Goal: Task Accomplishment & Management: Use online tool/utility

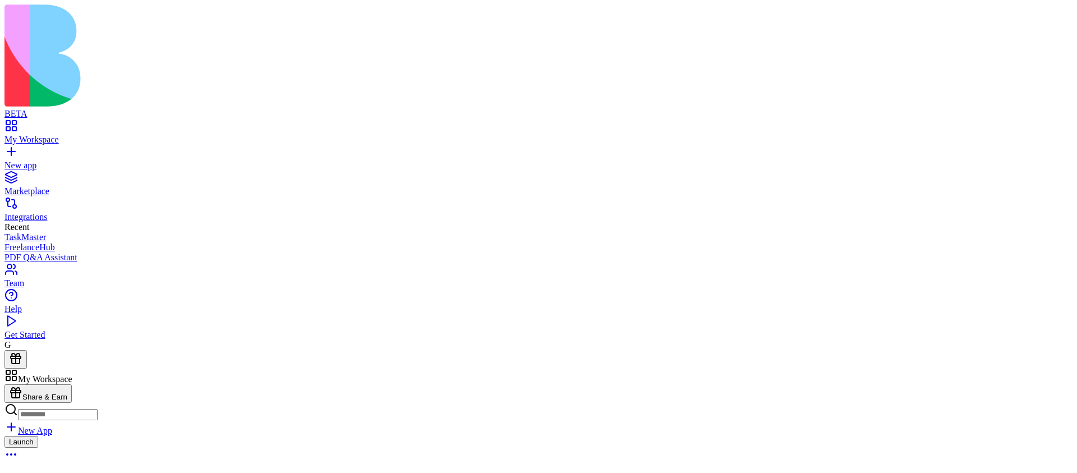
click at [62, 160] on div "New app" at bounding box center [538, 165] width 1068 height 10
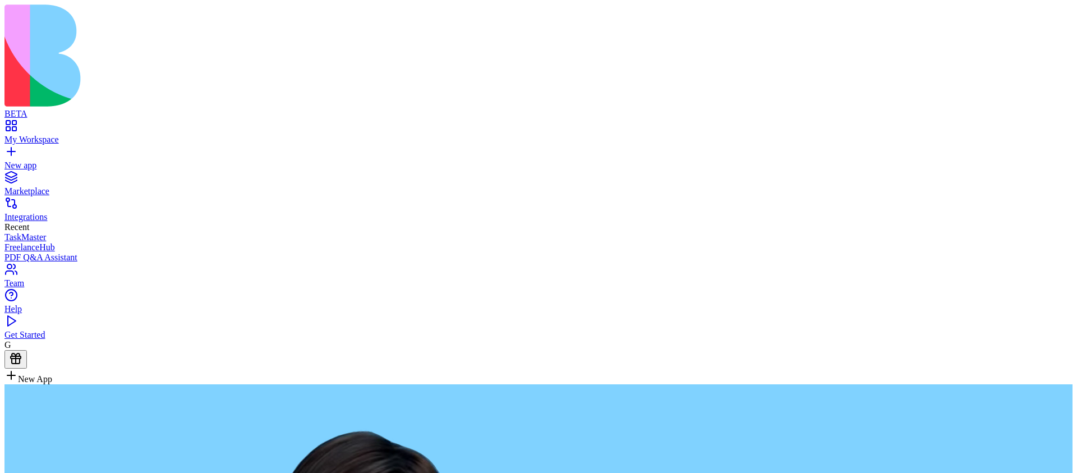
type textarea "**********"
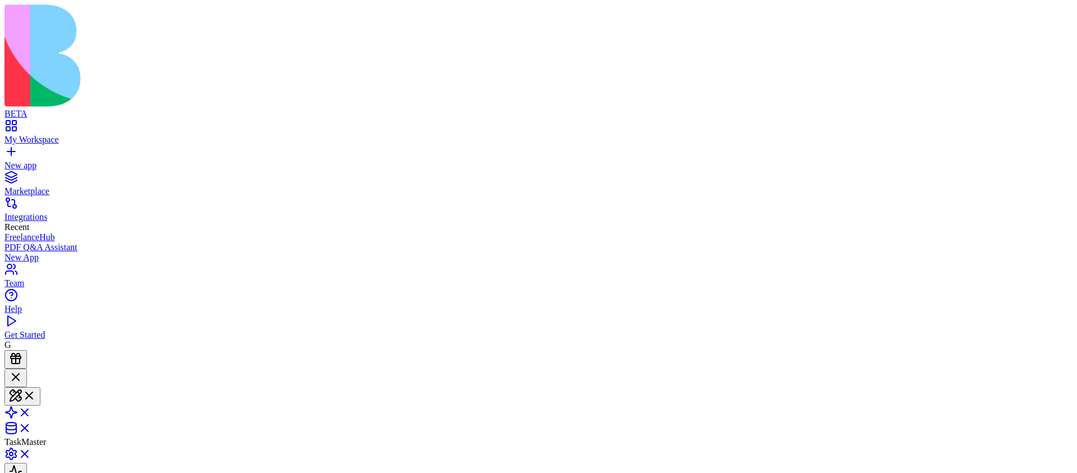
scroll to position [101, 0]
